Goal: Information Seeking & Learning: Check status

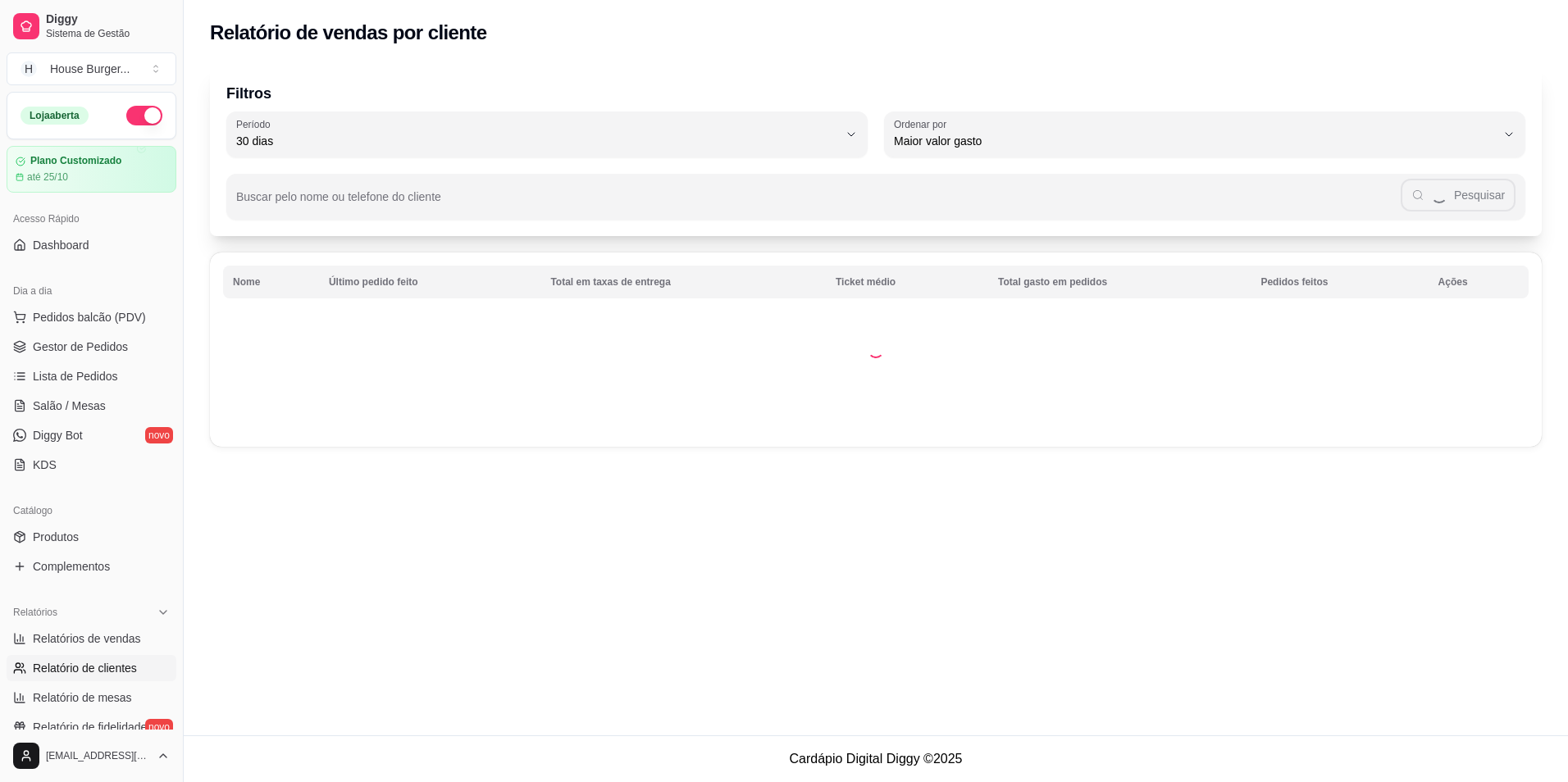
select select "30"
select select "HIGHEST_TOTAL_SPENT_WITH_ORDERS"
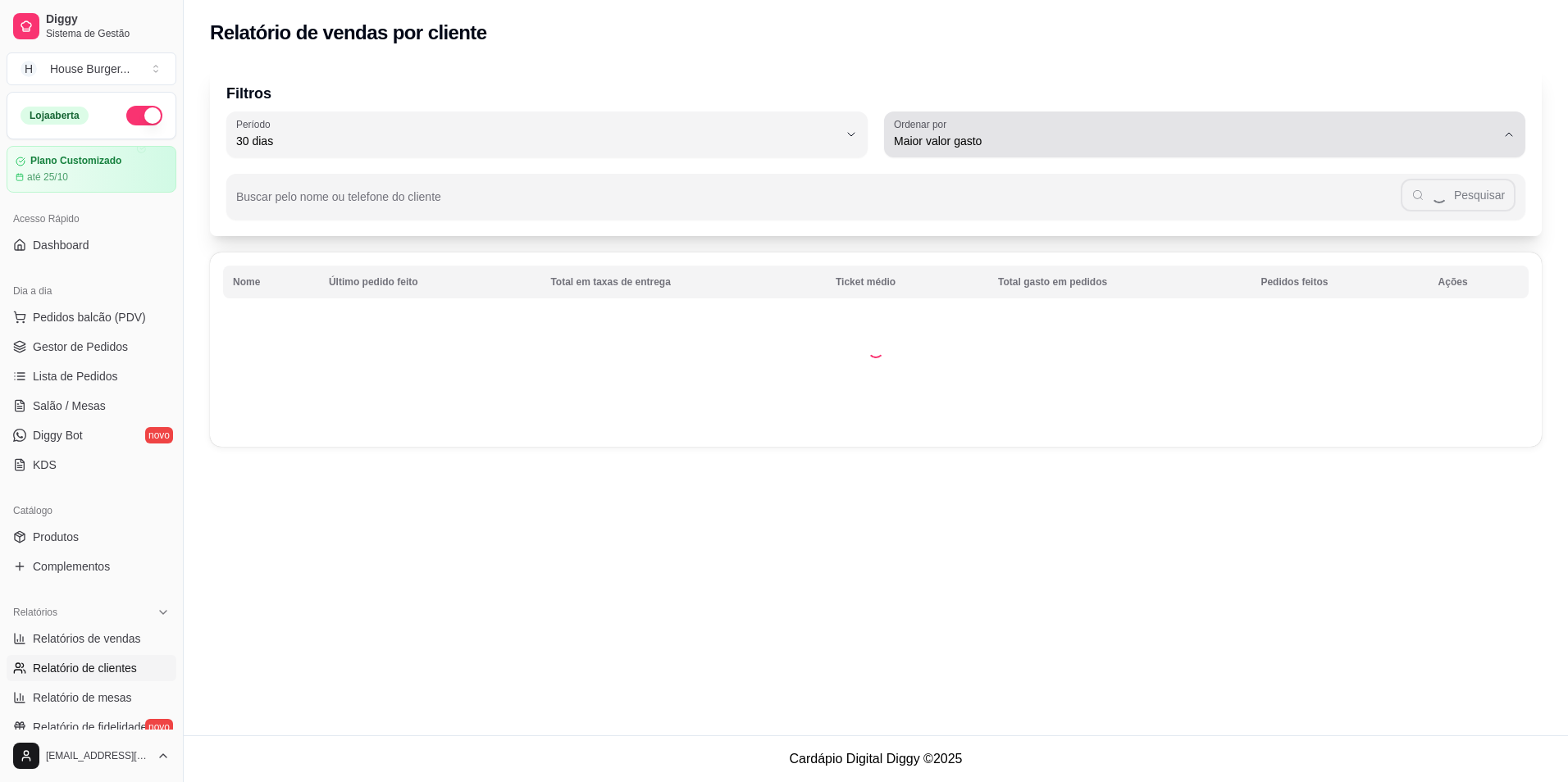
click at [1214, 131] on div "Maior valor gasto" at bounding box center [1194, 134] width 602 height 33
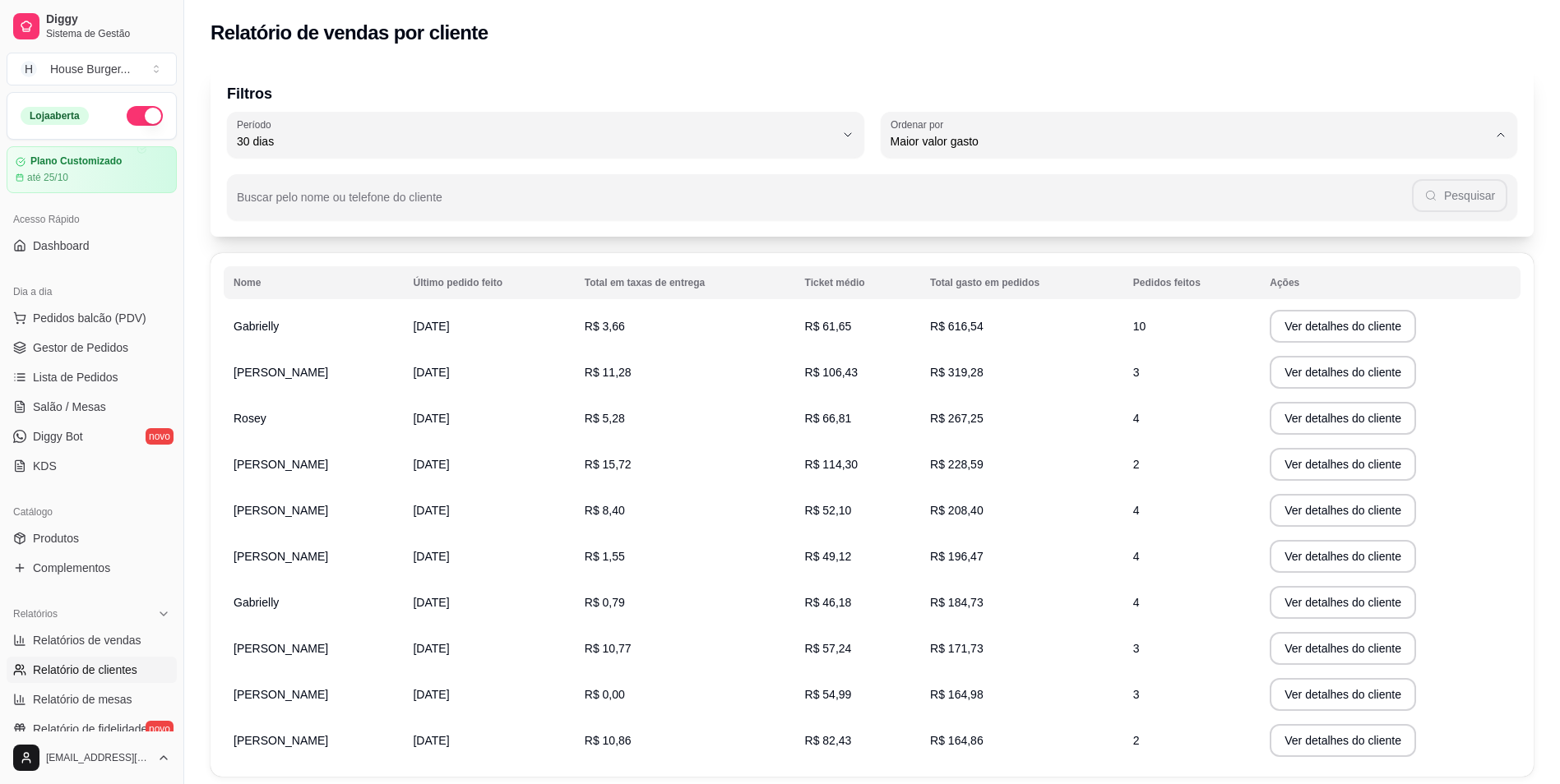
click at [814, 162] on div "Buscar pelo nome ou telefone do cliente Pesquisar" at bounding box center [872, 189] width 1290 height 63
click at [75, 643] on span "Relatórios de vendas" at bounding box center [87, 640] width 109 height 16
select select "ALL"
select select "0"
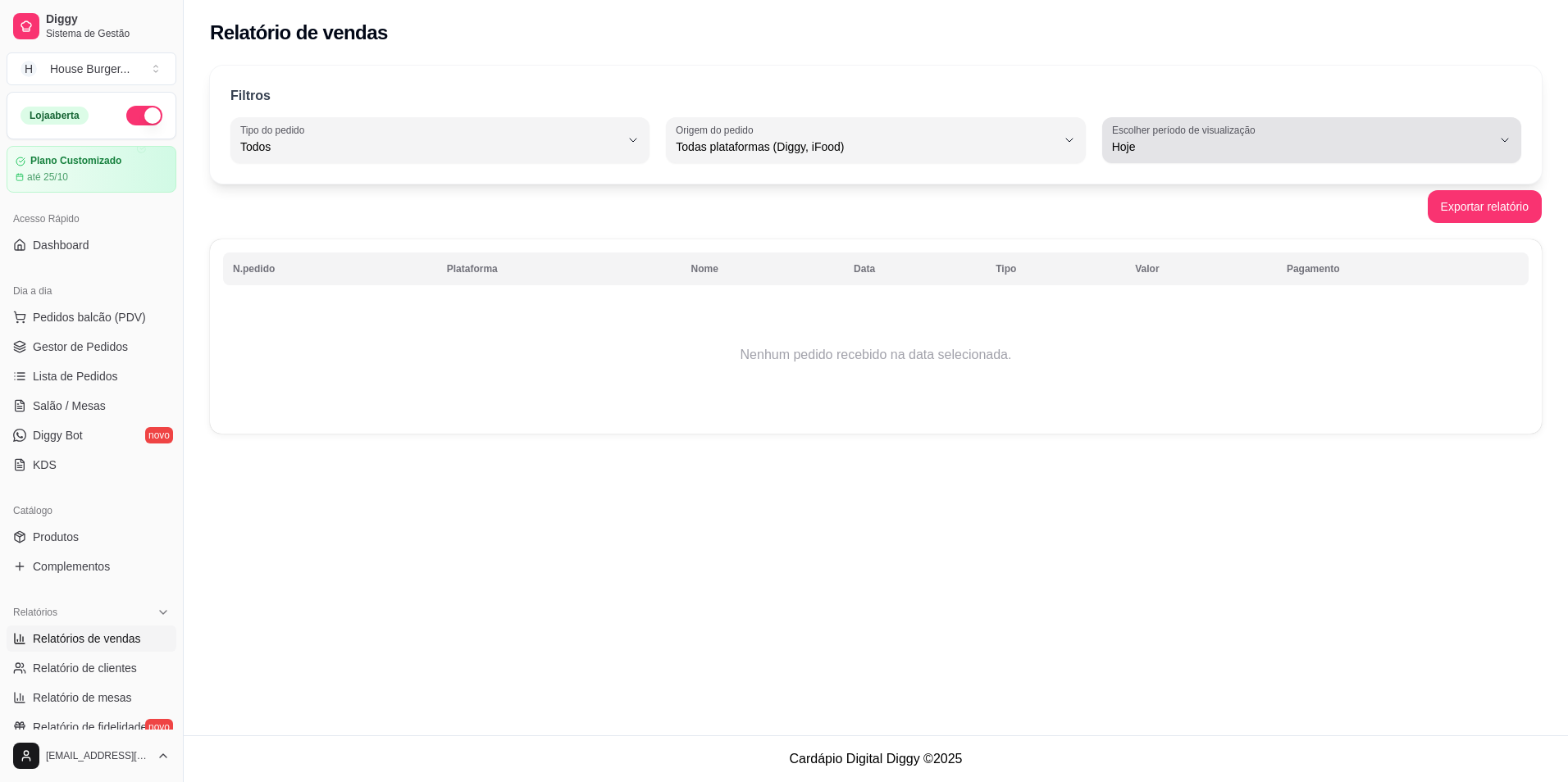
click at [1273, 123] on button "Escolher período de visualização Hoje" at bounding box center [1312, 140] width 419 height 46
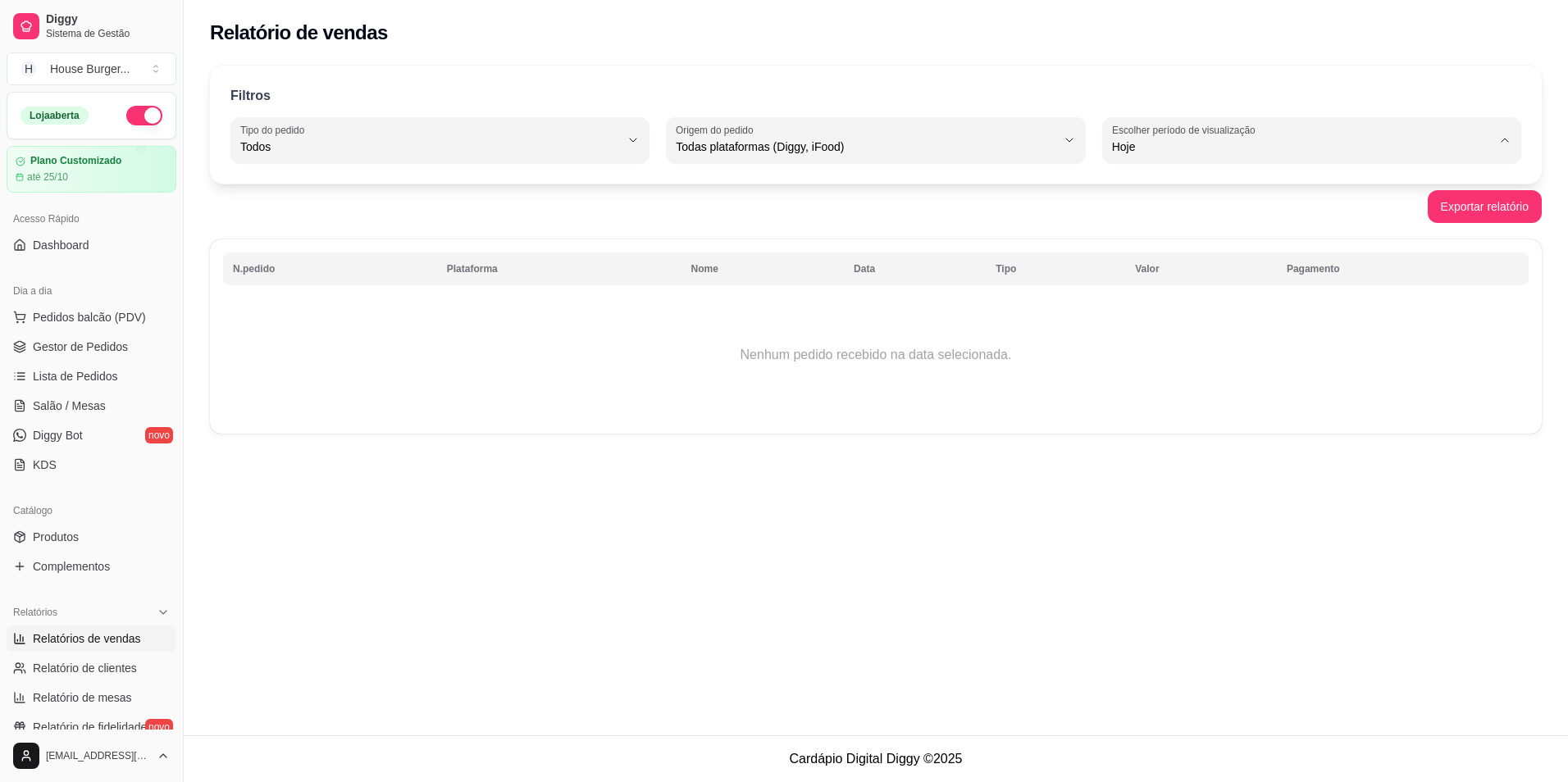
click at [1141, 216] on span "Ontem" at bounding box center [1303, 213] width 362 height 15
type input "1"
select select "1"
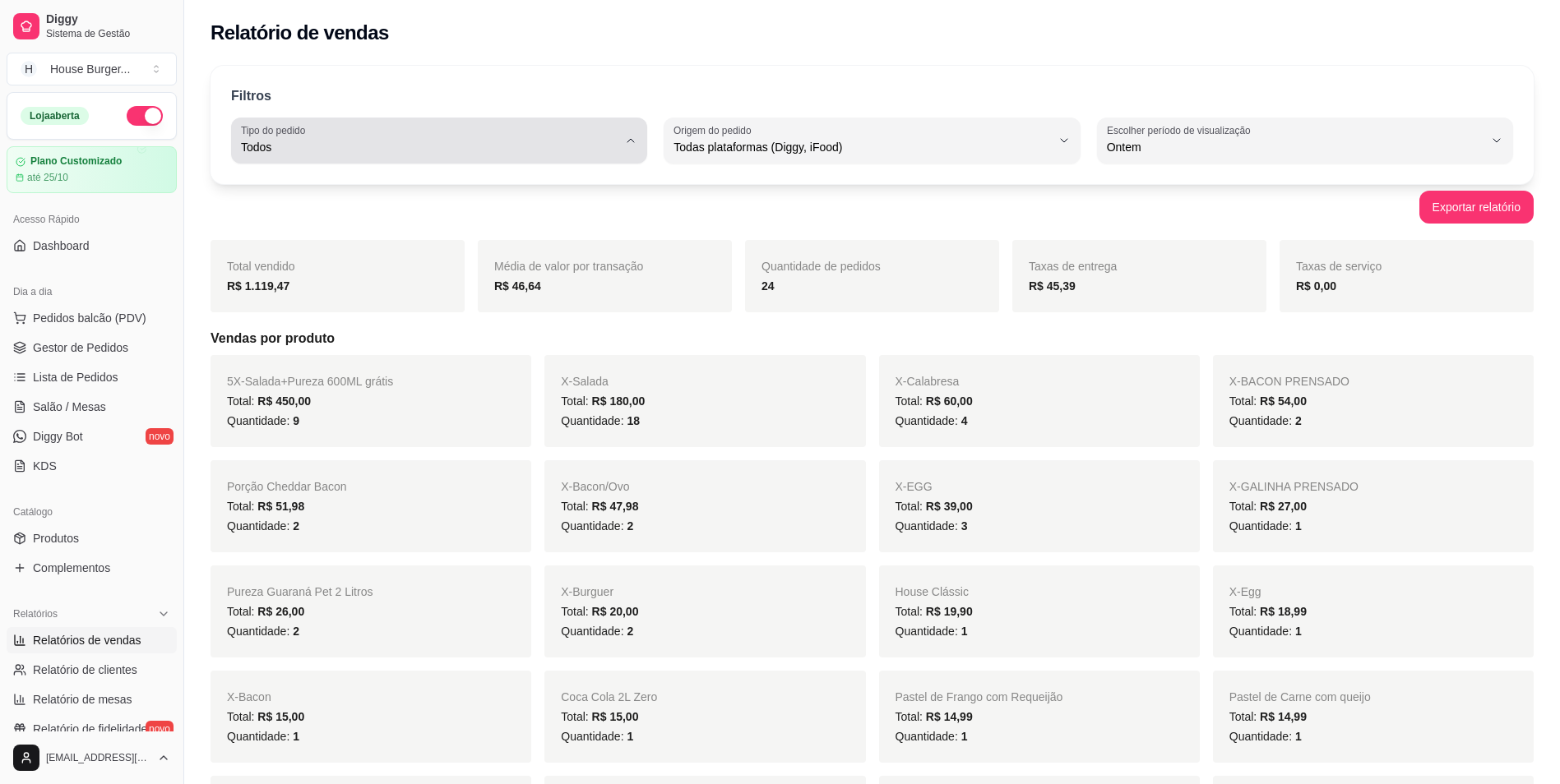
click at [617, 147] on span "Todos" at bounding box center [429, 147] width 376 height 16
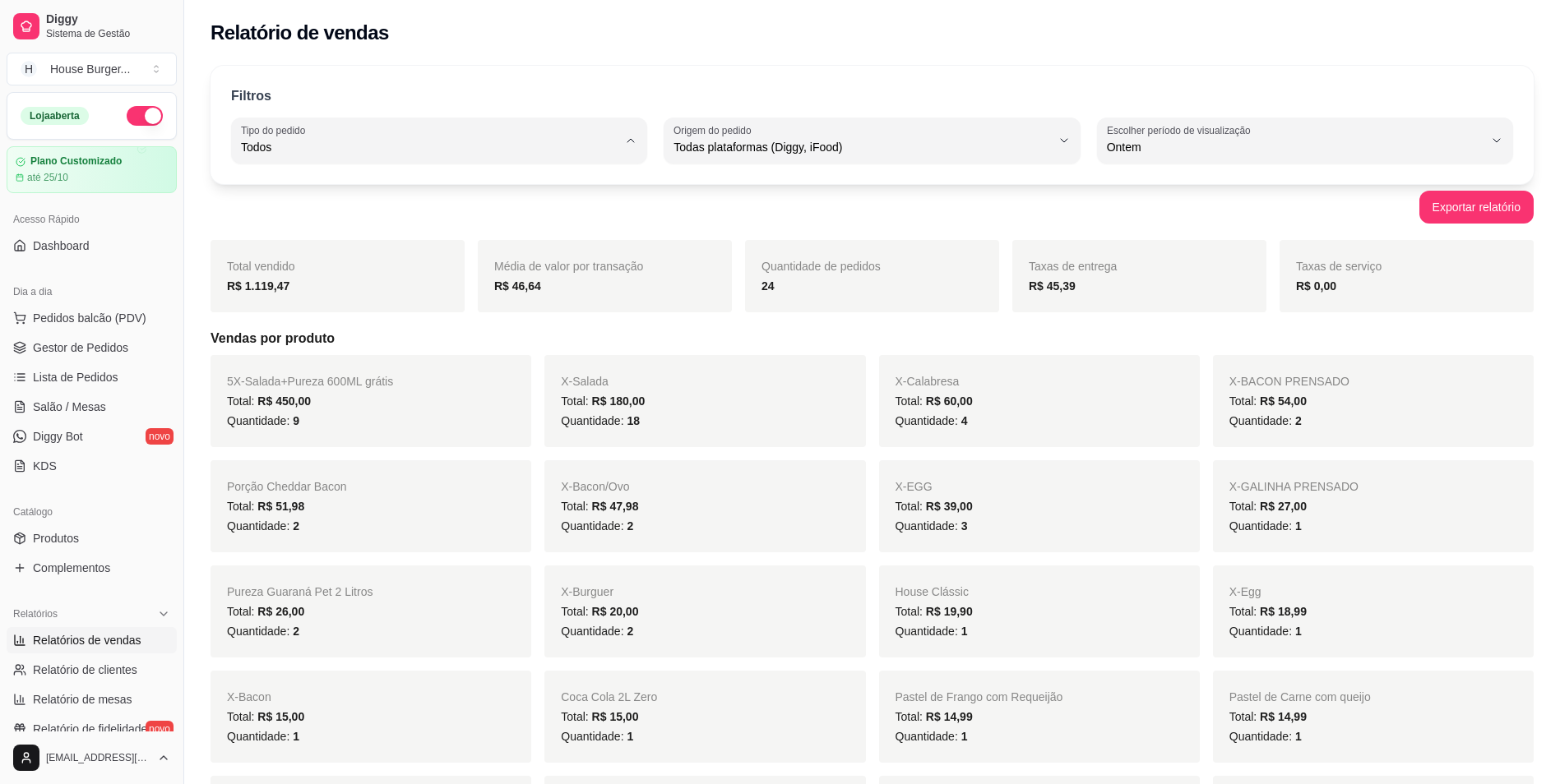
click at [440, 226] on li "Entrega" at bounding box center [439, 214] width 387 height 25
type input "DELIVERY"
select select "DELIVERY"
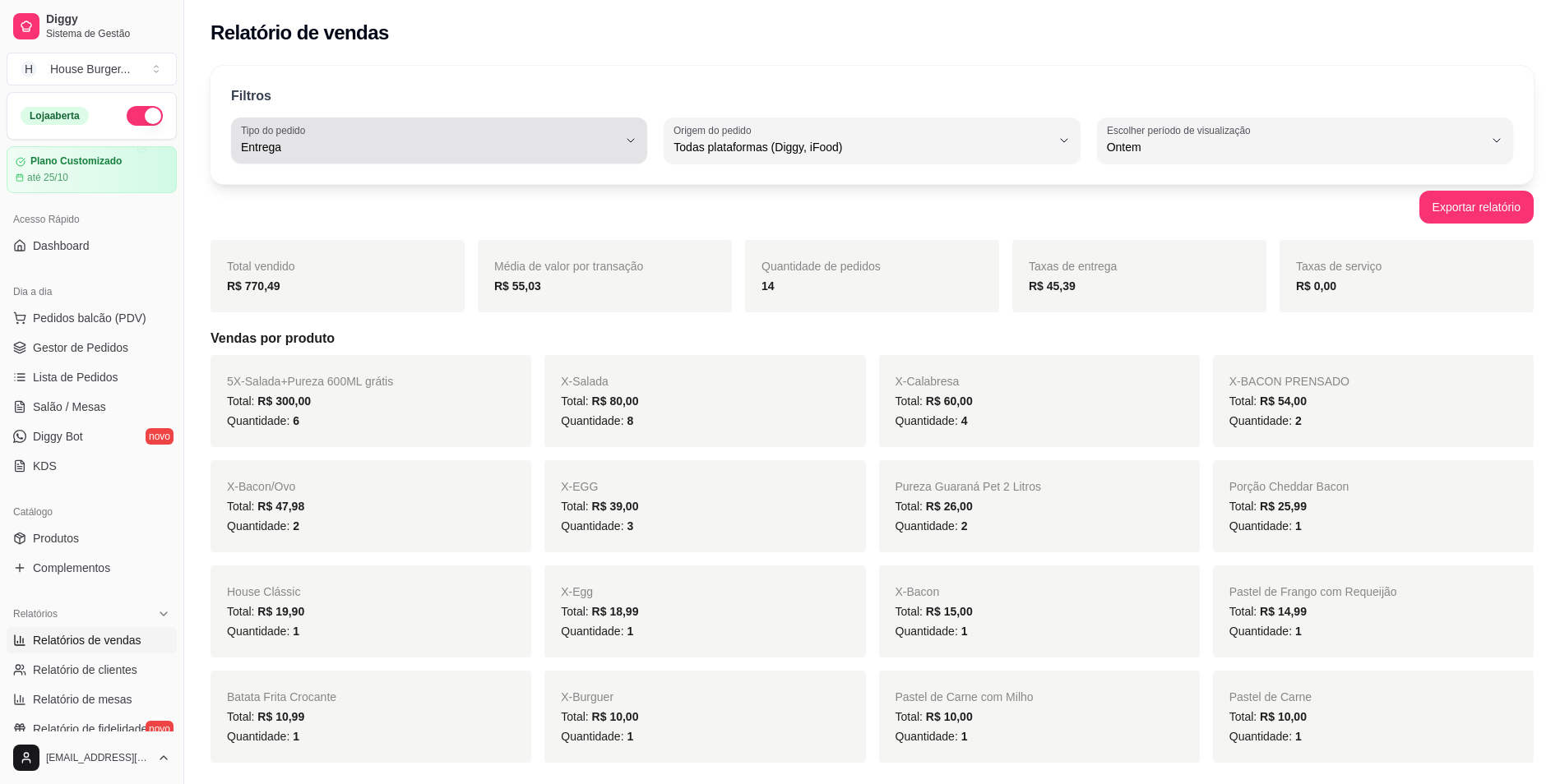
click at [507, 141] on span "Entrega" at bounding box center [429, 147] width 376 height 16
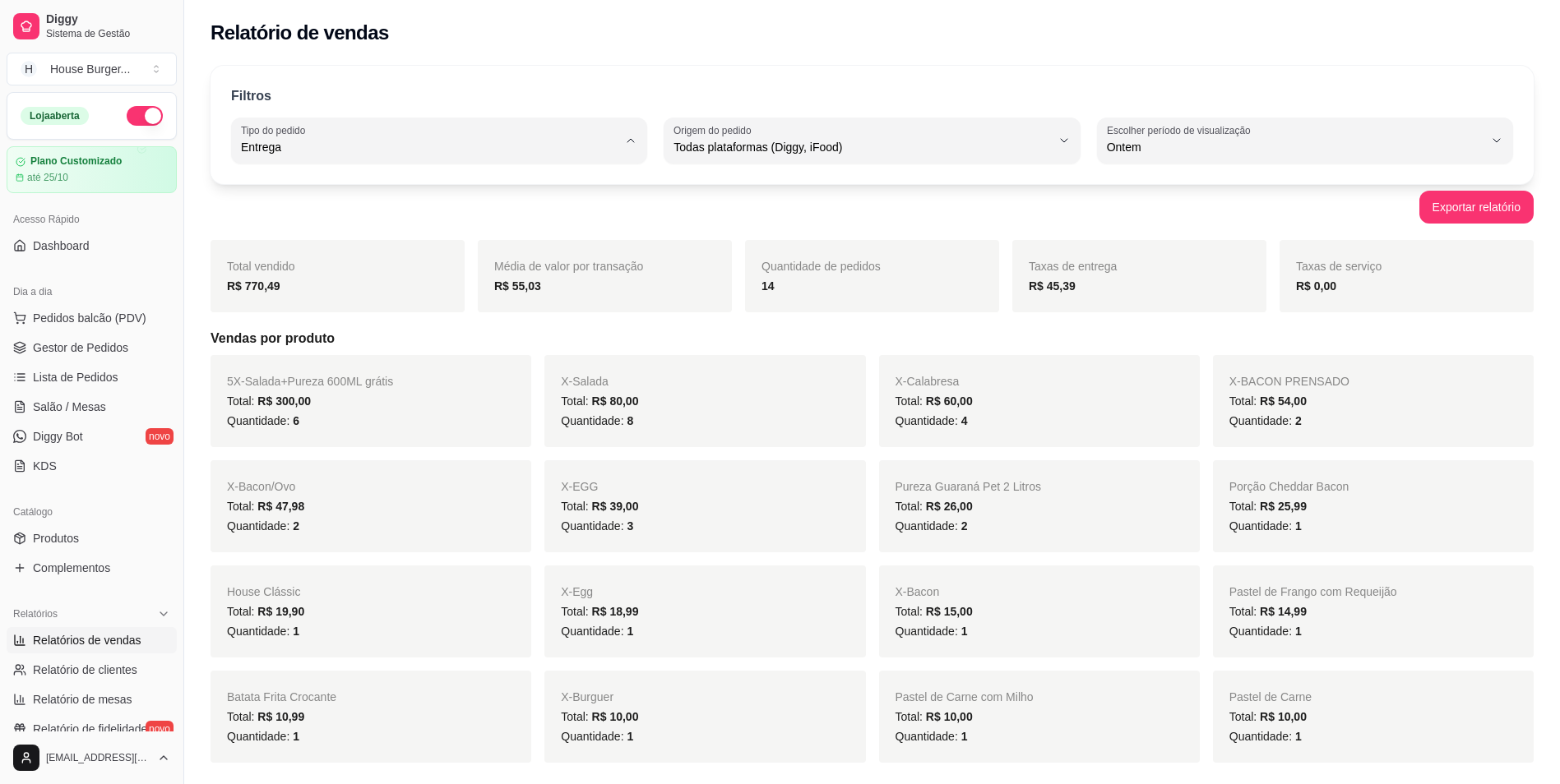
click at [337, 253] on li "Retirada" at bounding box center [439, 241] width 387 height 25
type input "PICKUP"
select select "PICKUP"
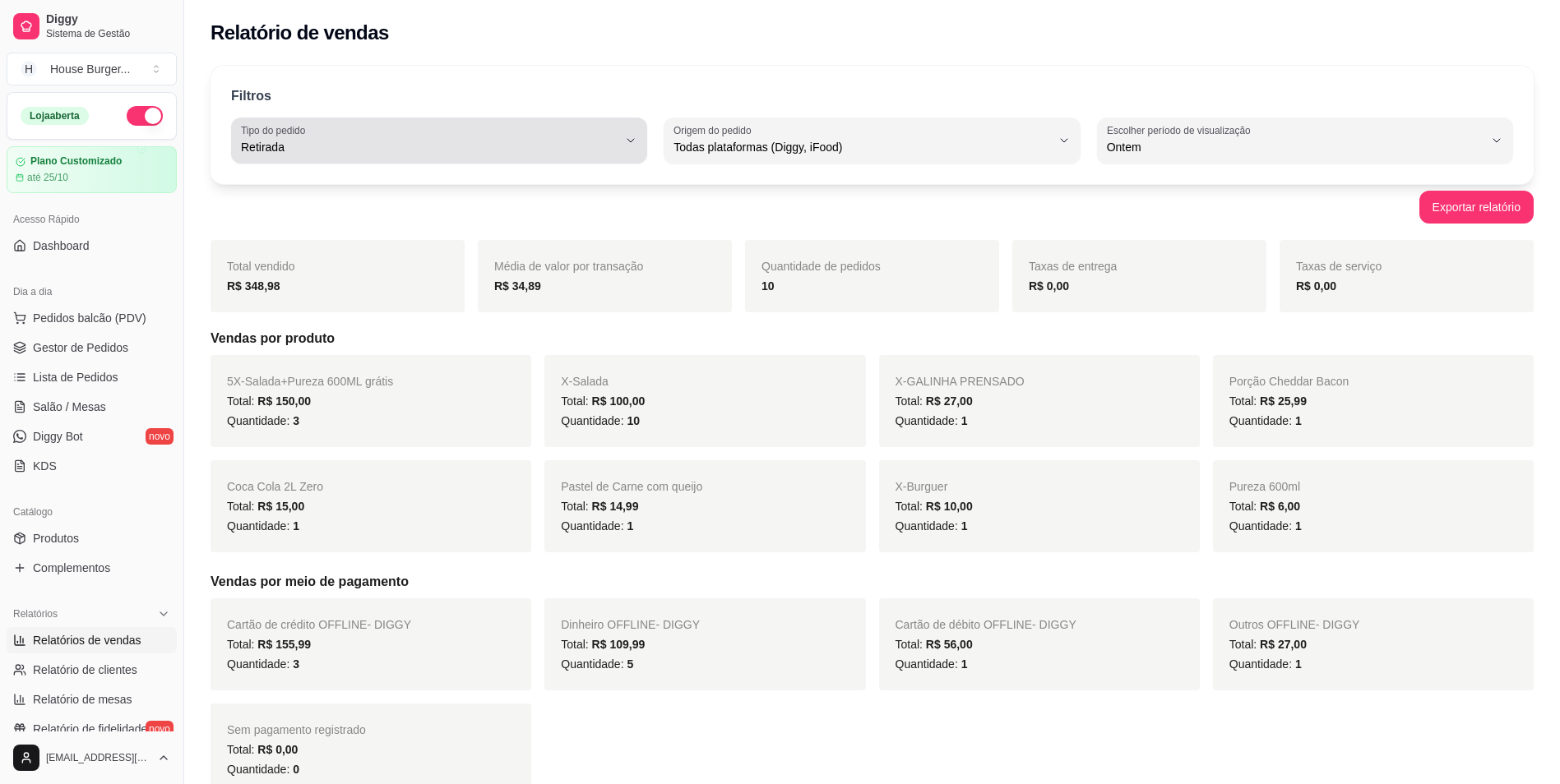
click at [501, 141] on span "Retirada" at bounding box center [429, 147] width 376 height 16
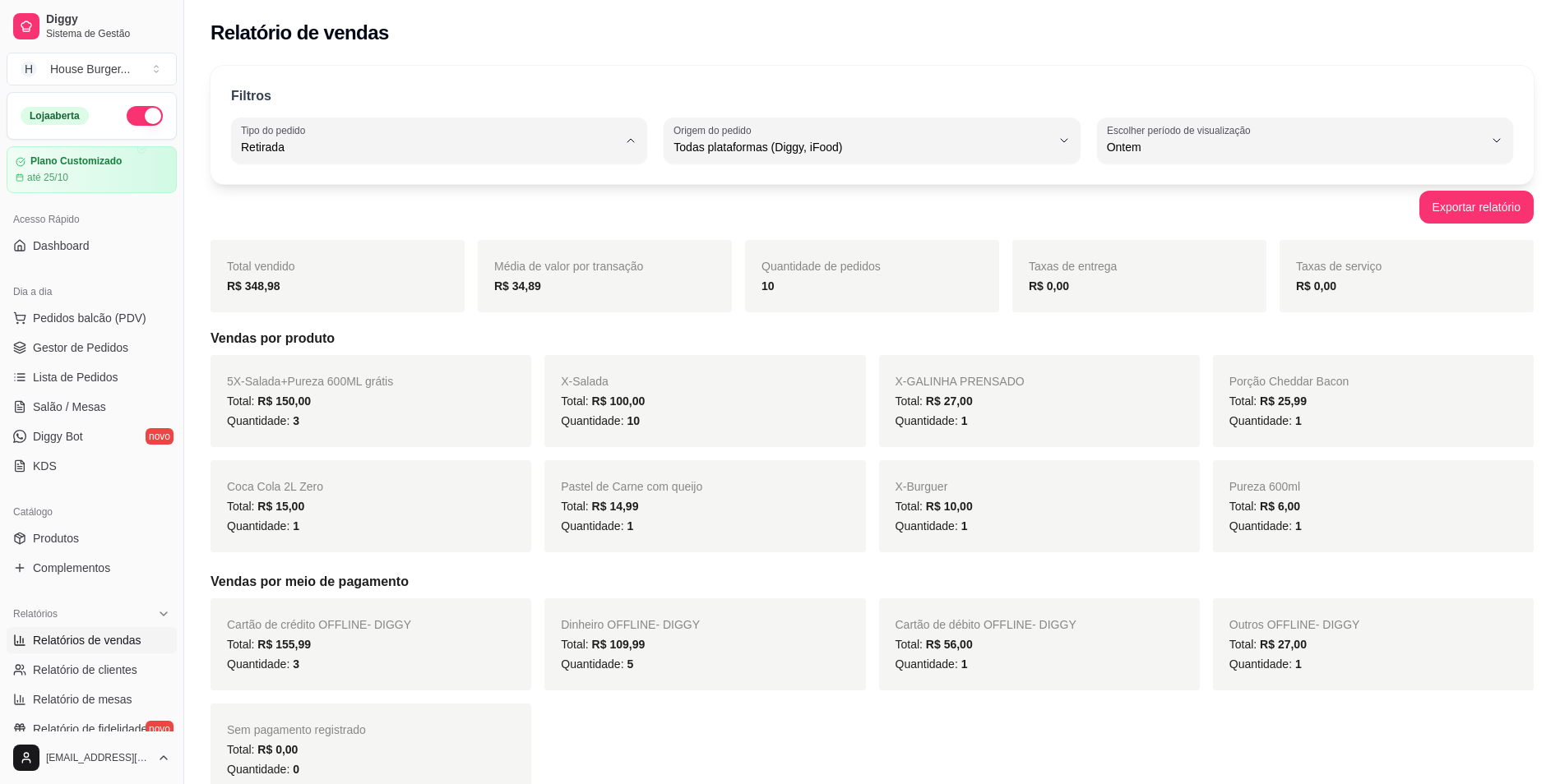
click at [309, 187] on span "Todos" at bounding box center [431, 186] width 359 height 15
type input "ALL"
select select "ALL"
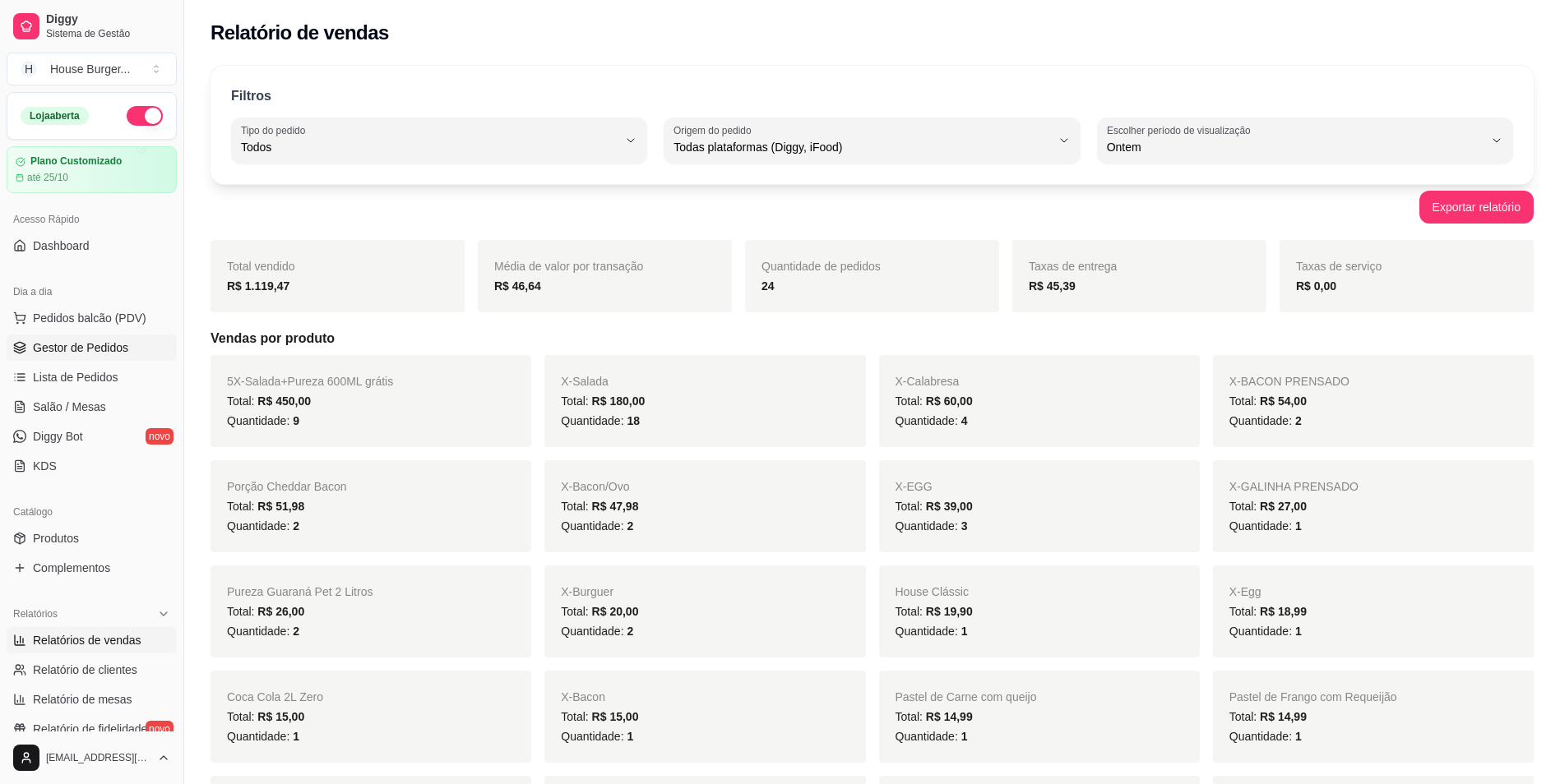
click at [70, 354] on span "Gestor de Pedidos" at bounding box center [81, 348] width 96 height 16
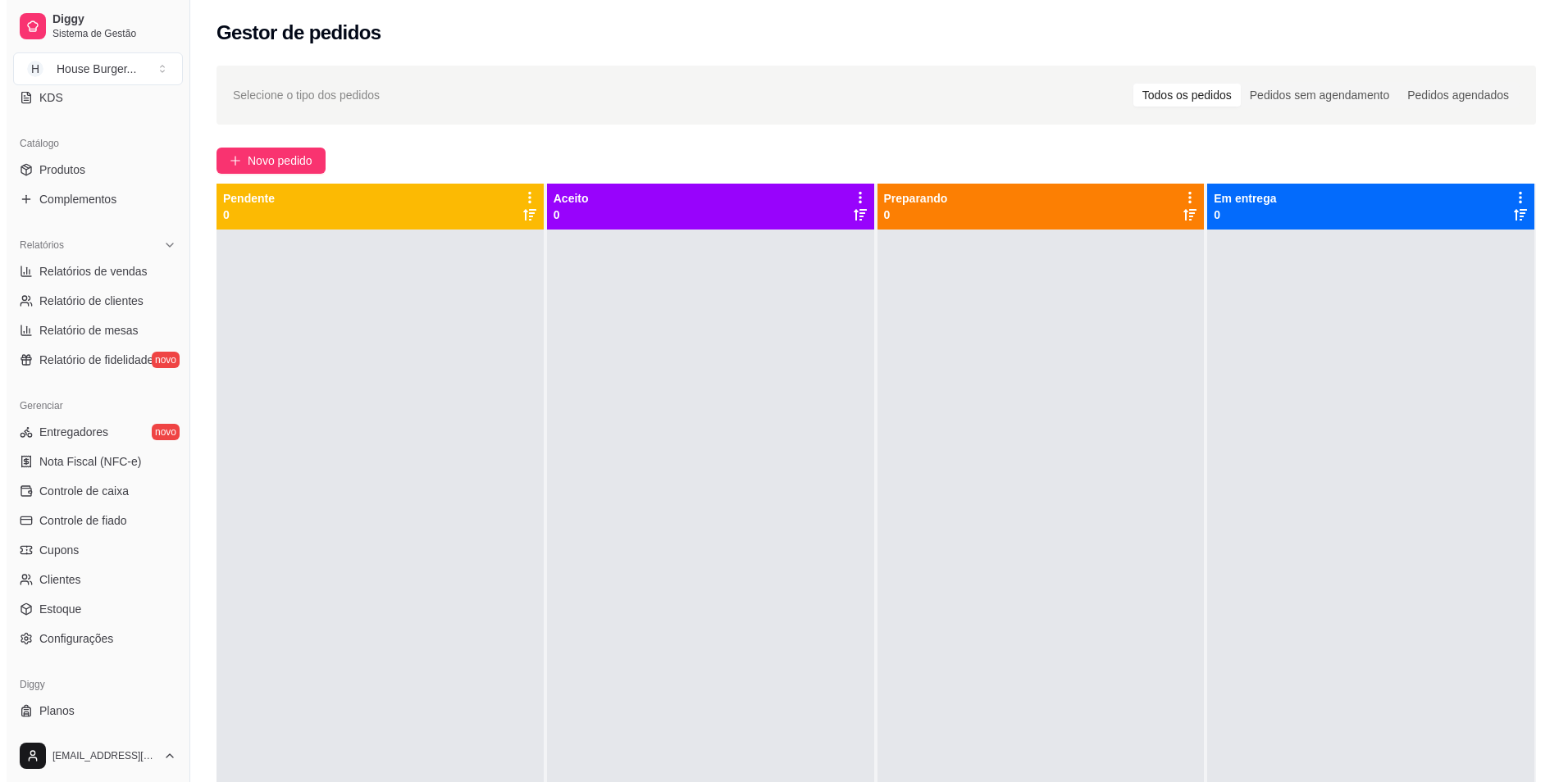
scroll to position [397, 0]
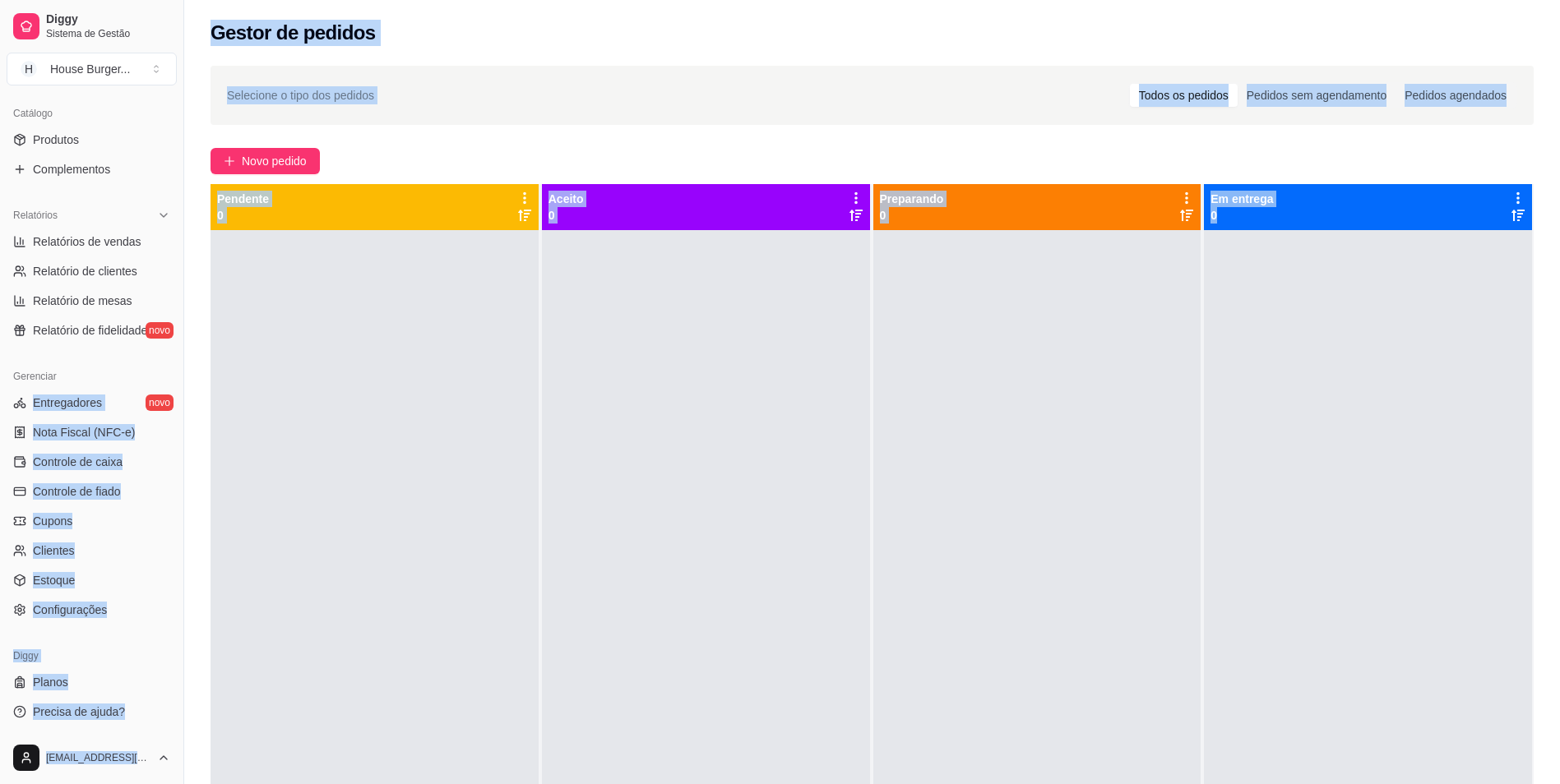
drag, startPoint x: 492, startPoint y: 677, endPoint x: 1573, endPoint y: 454, distance: 1103.8
click at [1560, 454] on html "Diggy Sistema de Gestão H House Burger ... Loja aberta Plano Customizado até 25…" at bounding box center [780, 392] width 1560 height 784
click at [260, 600] on div at bounding box center [374, 622] width 328 height 784
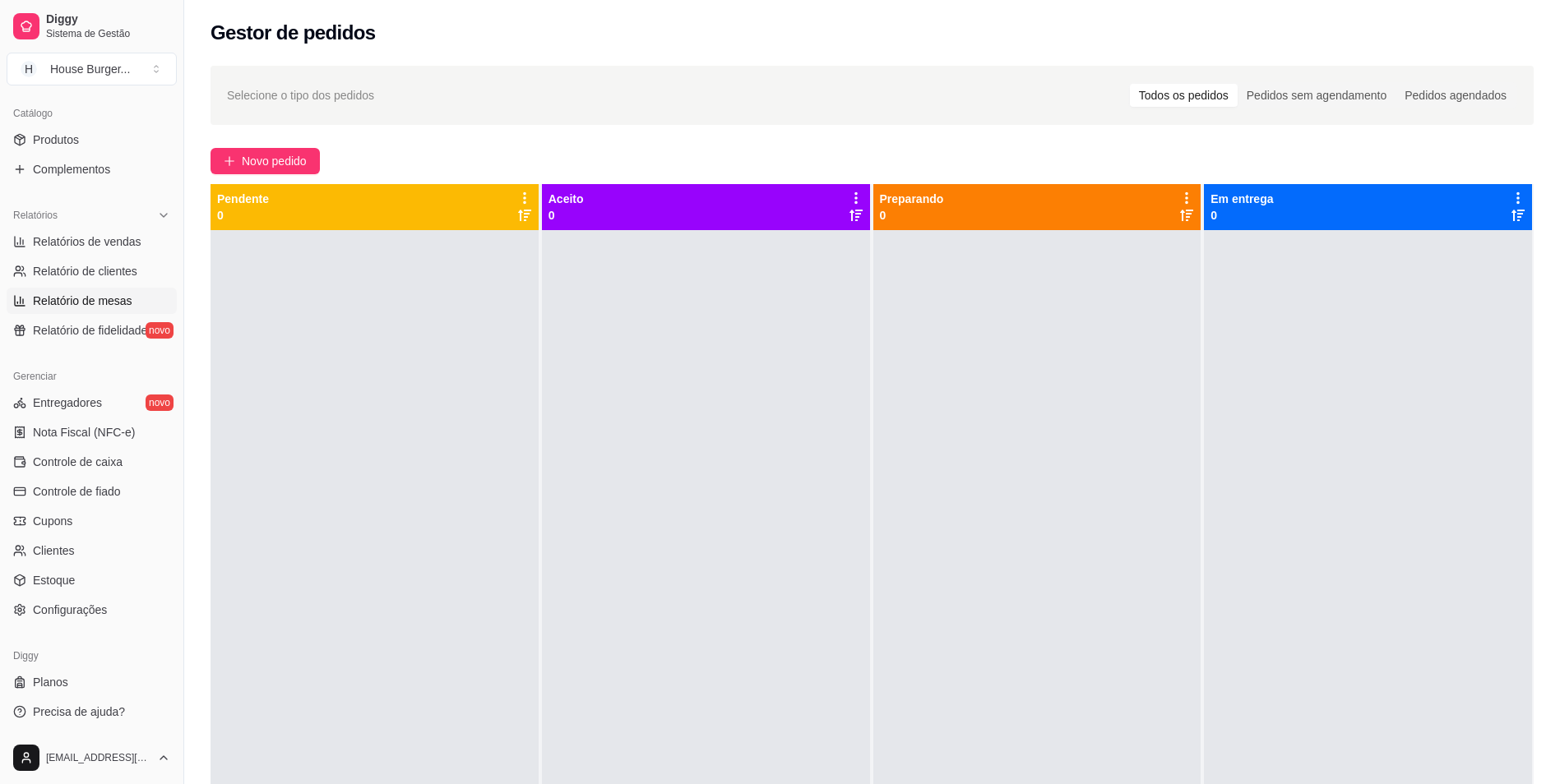
click at [94, 290] on link "Relatório de mesas" at bounding box center [92, 301] width 170 height 26
select select "TOTAL_OF_ORDERS"
select select "7"
